Goal: Browse casually: Explore the website without a specific task or goal

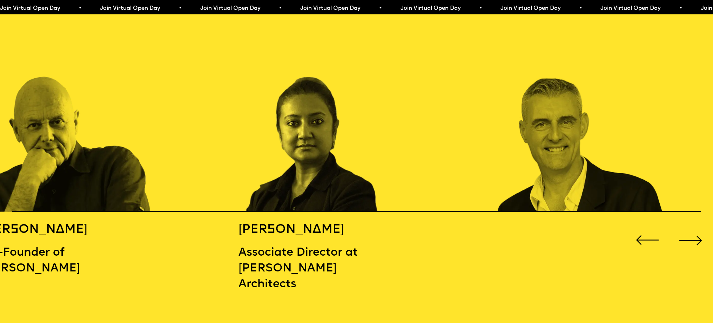
scroll to position [1147, 0]
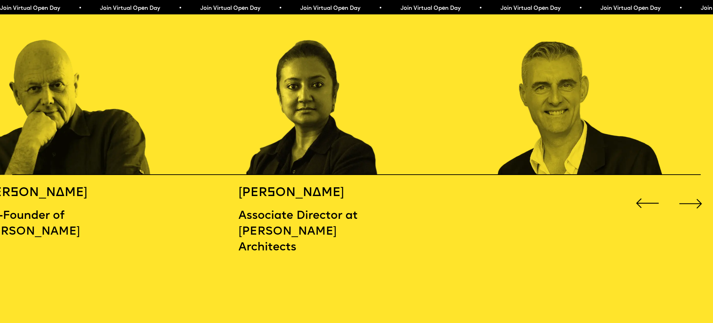
click at [696, 198] on div "Next slide" at bounding box center [690, 203] width 28 height 28
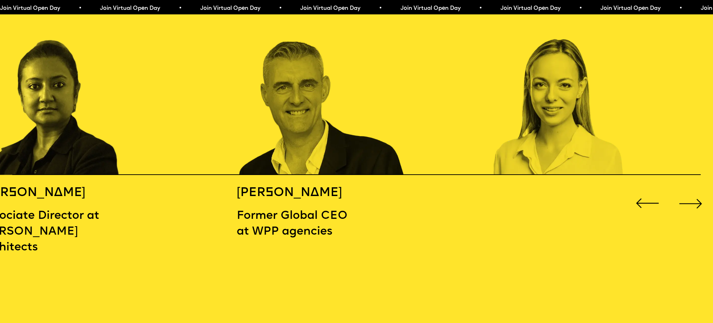
click at [696, 198] on div "Next slide" at bounding box center [690, 203] width 28 height 28
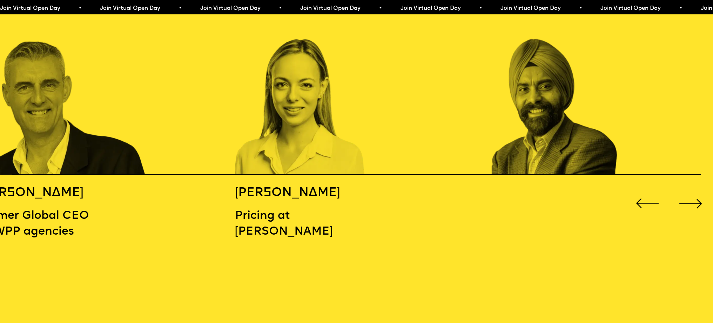
click at [696, 198] on div "Next slide" at bounding box center [690, 203] width 28 height 28
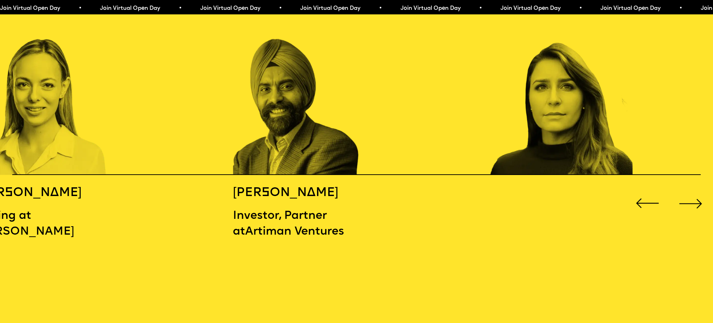
click at [696, 198] on div "Next slide" at bounding box center [690, 203] width 28 height 28
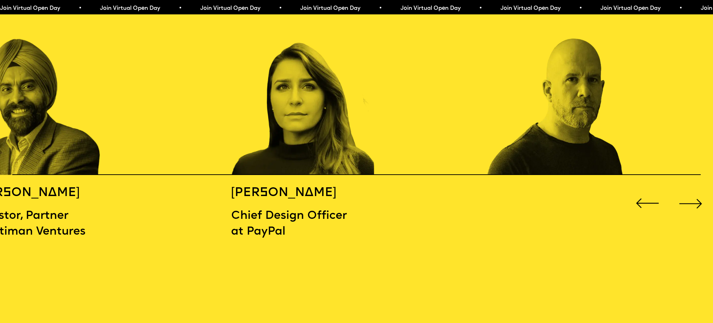
click at [696, 198] on div "Next slide" at bounding box center [690, 203] width 28 height 28
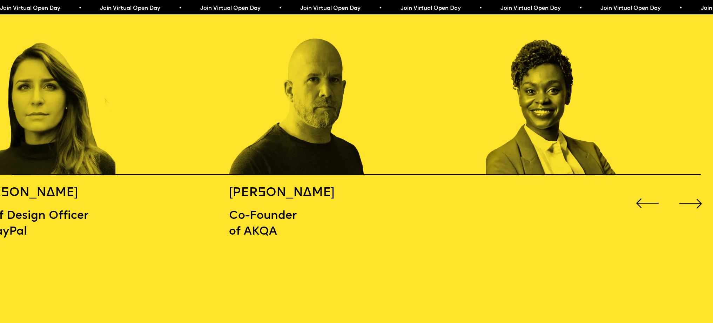
click at [696, 198] on div "Next slide" at bounding box center [690, 203] width 28 height 28
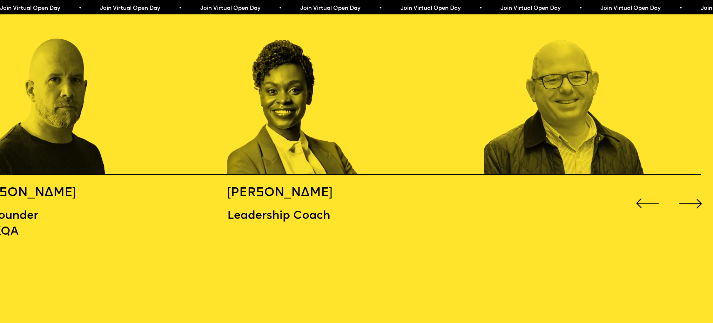
click at [696, 198] on div "Next slide" at bounding box center [690, 203] width 28 height 28
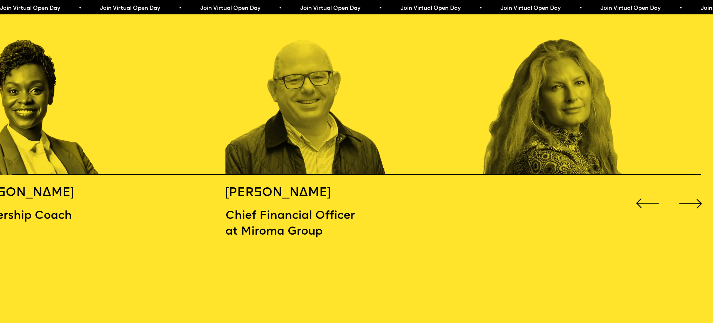
click at [696, 198] on div "Next slide" at bounding box center [690, 203] width 28 height 28
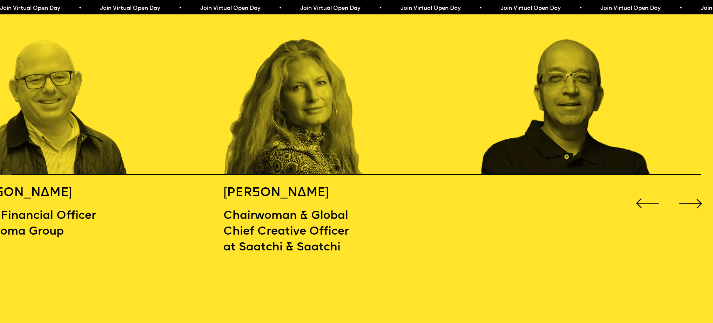
click at [696, 198] on div "Next slide" at bounding box center [690, 203] width 28 height 28
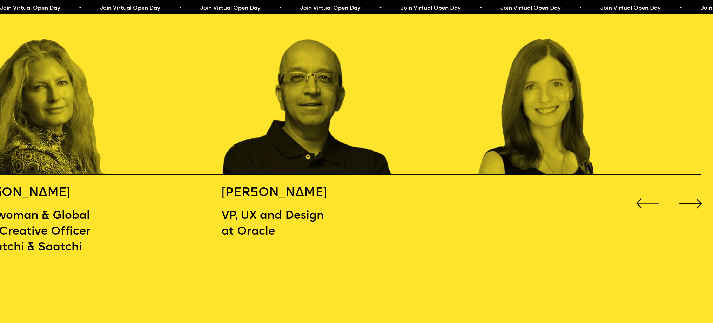
click at [696, 198] on div "Next slide" at bounding box center [690, 203] width 28 height 28
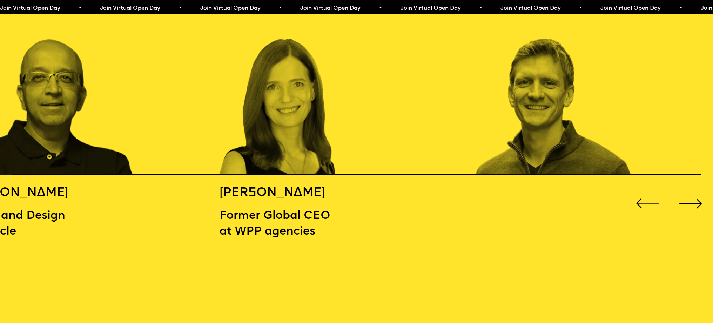
click at [696, 198] on div "Next slide" at bounding box center [690, 203] width 28 height 28
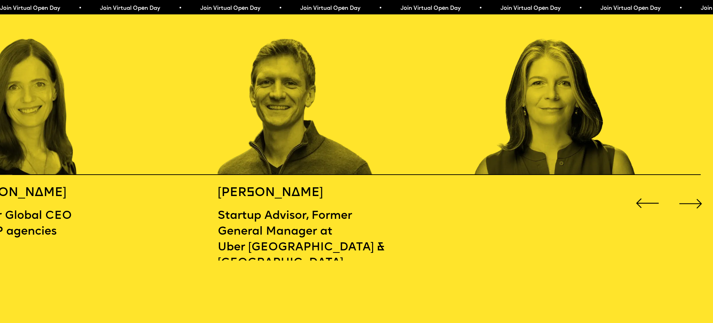
click at [696, 198] on div "Next slide" at bounding box center [690, 203] width 28 height 28
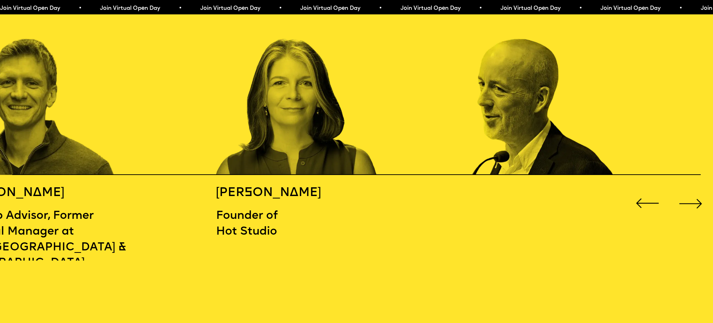
click at [696, 198] on div "Next slide" at bounding box center [690, 203] width 28 height 28
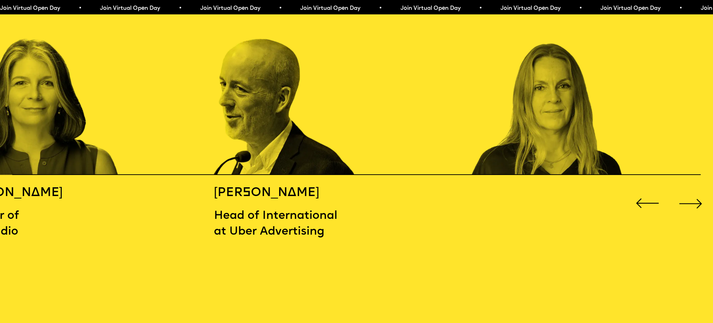
click at [696, 198] on div "Next slide" at bounding box center [690, 203] width 28 height 28
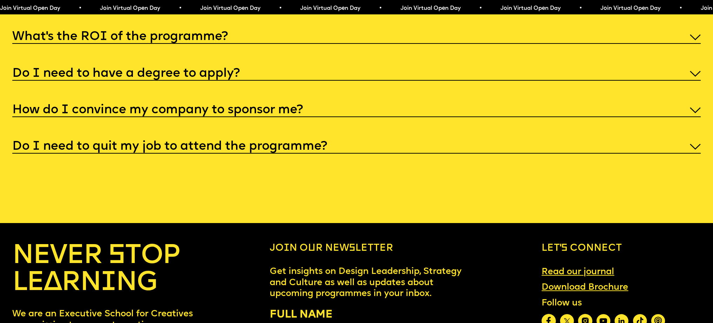
scroll to position [3948, 0]
